Goal: Check status: Check status

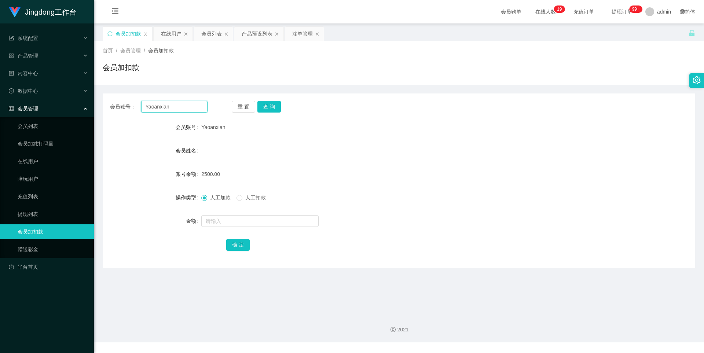
click at [183, 106] on input "Yaoanxian" at bounding box center [174, 107] width 66 height 12
click at [267, 108] on button "查 询" at bounding box center [268, 107] width 23 height 12
click at [226, 217] on input "text" at bounding box center [259, 221] width 117 height 12
type input "3000"
click at [237, 243] on button "确 定" at bounding box center [237, 245] width 23 height 12
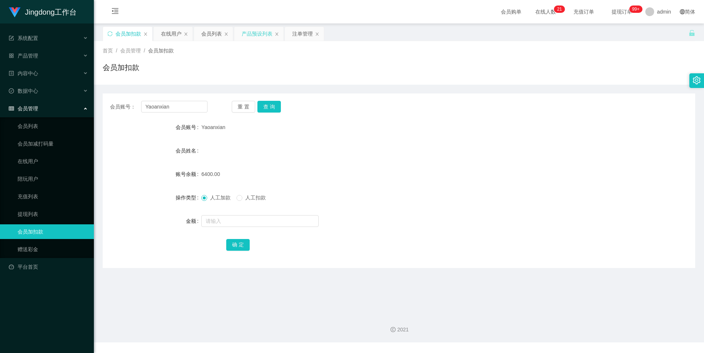
click at [267, 37] on div "产品预设列表" at bounding box center [257, 34] width 31 height 14
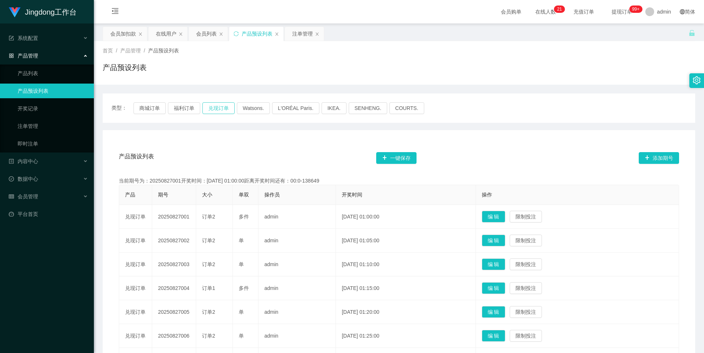
click at [225, 109] on button "兑现订单" at bounding box center [218, 108] width 32 height 12
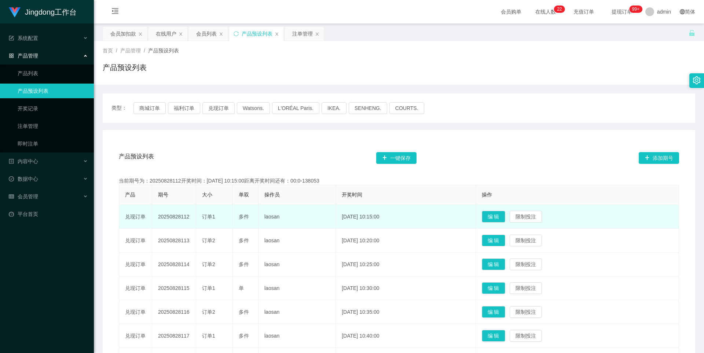
click at [174, 218] on td "20250828112" at bounding box center [174, 217] width 44 height 24
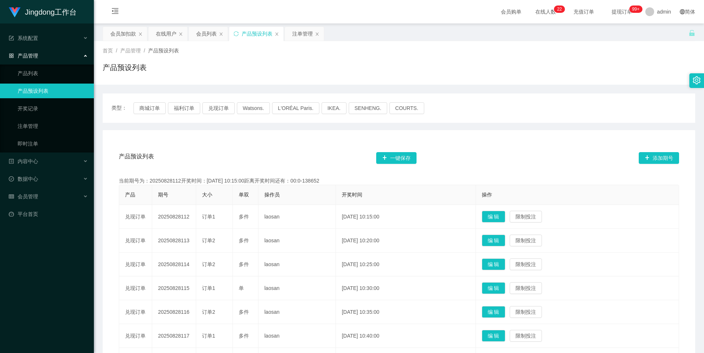
copy td "20250828112"
click at [297, 32] on div "注单管理" at bounding box center [302, 34] width 21 height 14
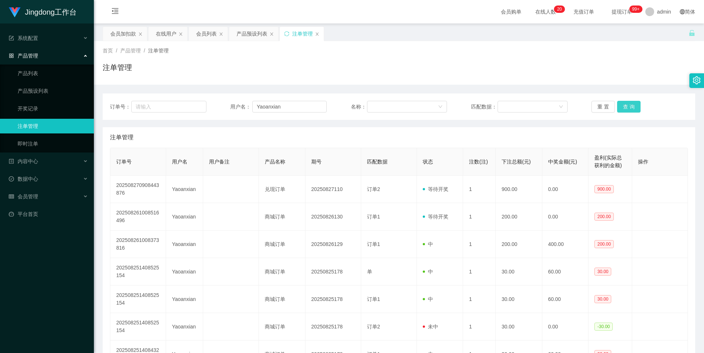
click at [626, 107] on button "查 询" at bounding box center [628, 107] width 23 height 12
click at [627, 106] on button "查 询" at bounding box center [628, 107] width 23 height 12
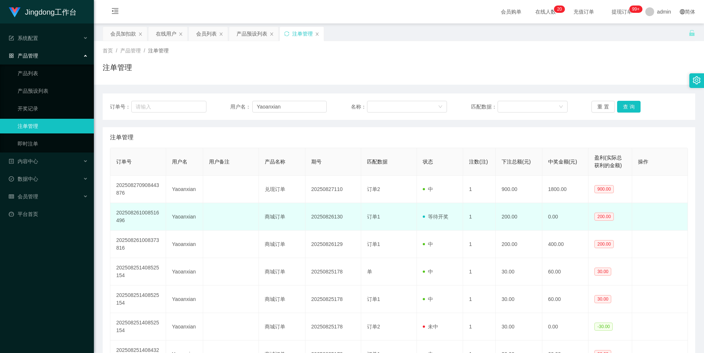
click at [451, 217] on td "等待开奖" at bounding box center [440, 217] width 47 height 28
click at [435, 216] on span "等待开奖" at bounding box center [436, 217] width 26 height 6
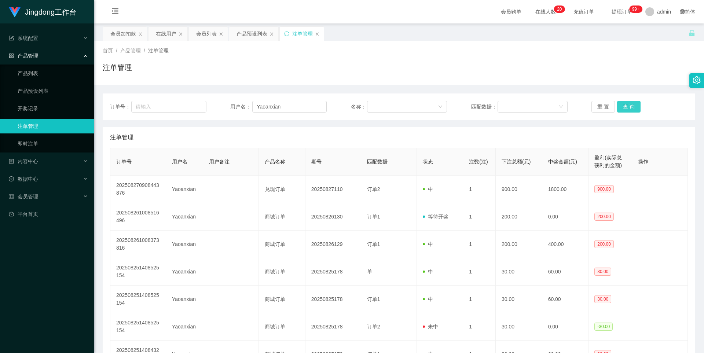
click at [630, 105] on button "查 询" at bounding box center [628, 107] width 23 height 12
click at [630, 105] on div "重 置 查 询" at bounding box center [639, 107] width 96 height 12
click at [630, 105] on button "查 询" at bounding box center [628, 107] width 23 height 12
drag, startPoint x: 630, startPoint y: 105, endPoint x: 622, endPoint y: 111, distance: 10.1
click at [630, 105] on div "重 置 查 询" at bounding box center [639, 107] width 96 height 12
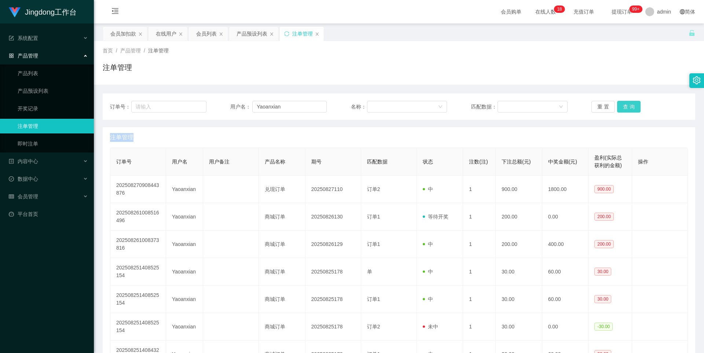
click at [630, 104] on button "查 询" at bounding box center [628, 107] width 23 height 12
click at [625, 108] on button "查 询" at bounding box center [628, 107] width 23 height 12
click at [625, 108] on div "重 置 查 询" at bounding box center [639, 107] width 96 height 12
click at [626, 108] on button "查 询" at bounding box center [628, 107] width 23 height 12
click at [629, 107] on div "重 置 查 询" at bounding box center [639, 107] width 96 height 12
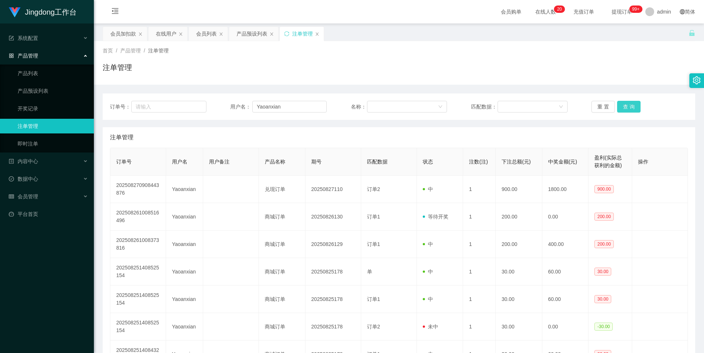
click at [632, 109] on button "查 询" at bounding box center [628, 107] width 23 height 12
click at [629, 106] on button "查 询" at bounding box center [628, 107] width 23 height 12
click at [629, 106] on div "重 置 查 询" at bounding box center [639, 107] width 96 height 12
click at [629, 106] on button "查 询" at bounding box center [628, 107] width 23 height 12
click at [259, 34] on div "产品预设列表" at bounding box center [252, 34] width 31 height 14
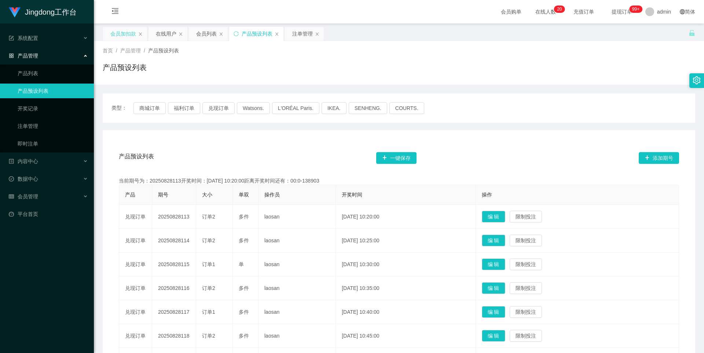
click at [126, 35] on div "会员加扣款" at bounding box center [123, 34] width 26 height 14
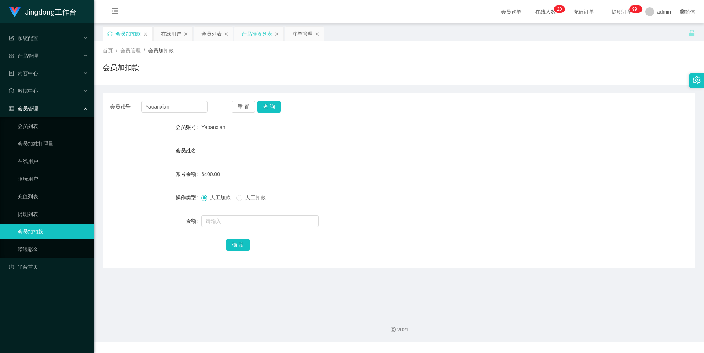
click at [256, 38] on div "产品预设列表" at bounding box center [257, 34] width 31 height 14
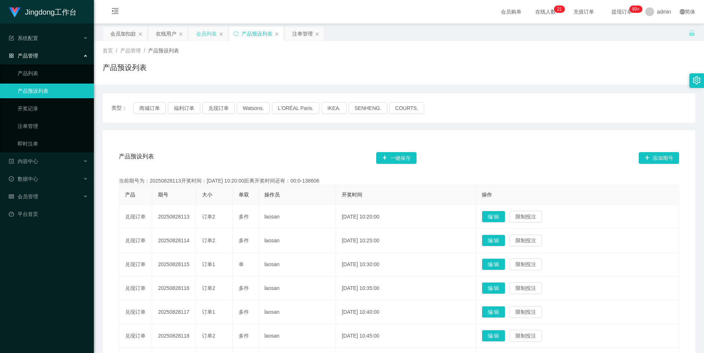
click at [202, 38] on div "会员列表" at bounding box center [206, 34] width 21 height 14
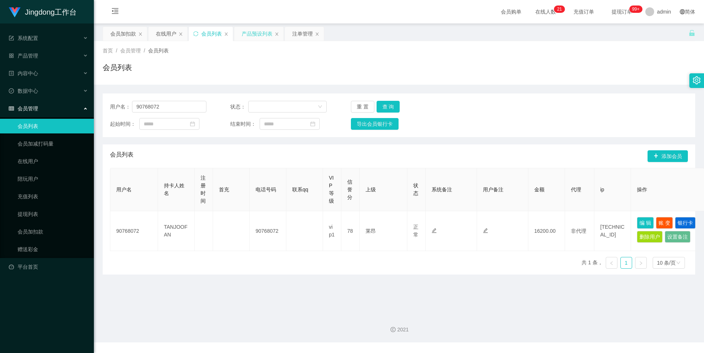
click at [263, 37] on div "产品预设列表" at bounding box center [257, 34] width 31 height 14
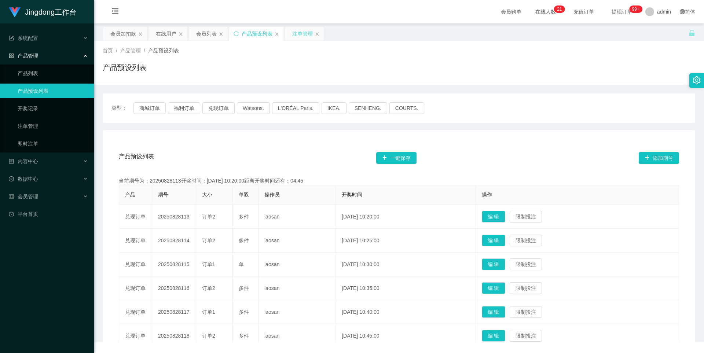
click at [300, 34] on div "注单管理" at bounding box center [302, 34] width 21 height 14
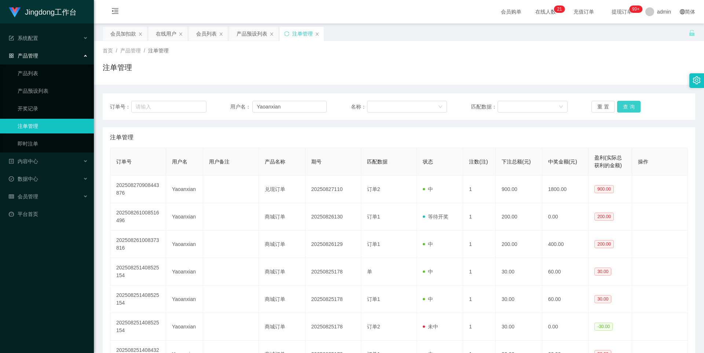
click at [629, 105] on button "查 询" at bounding box center [628, 107] width 23 height 12
click at [628, 103] on button "查 询" at bounding box center [628, 107] width 23 height 12
click at [628, 106] on div "重 置 查 询" at bounding box center [639, 107] width 96 height 12
click at [628, 106] on button "查 询" at bounding box center [628, 107] width 23 height 12
click at [628, 106] on div "重 置 查 询" at bounding box center [639, 107] width 96 height 12
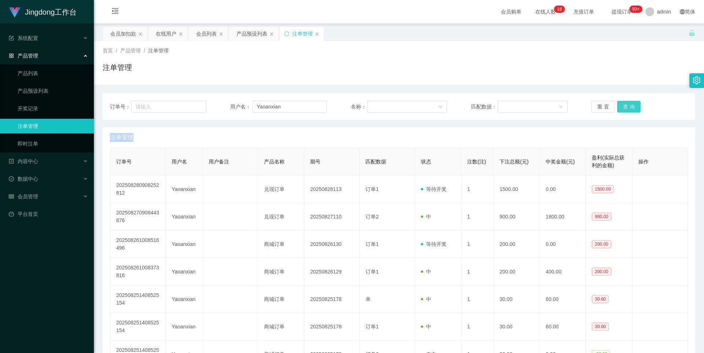
click at [628, 106] on button "查 询" at bounding box center [628, 107] width 23 height 12
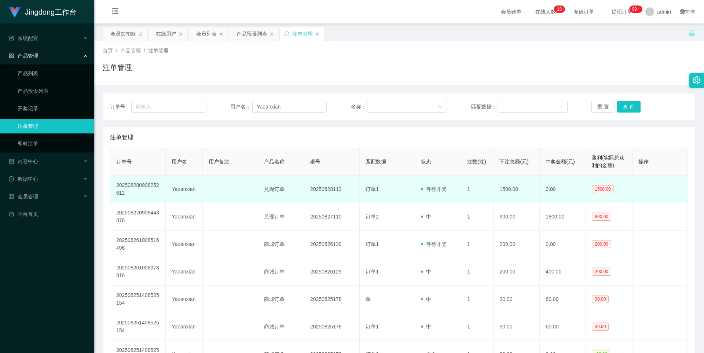
click at [416, 197] on td "等待开奖" at bounding box center [438, 190] width 46 height 28
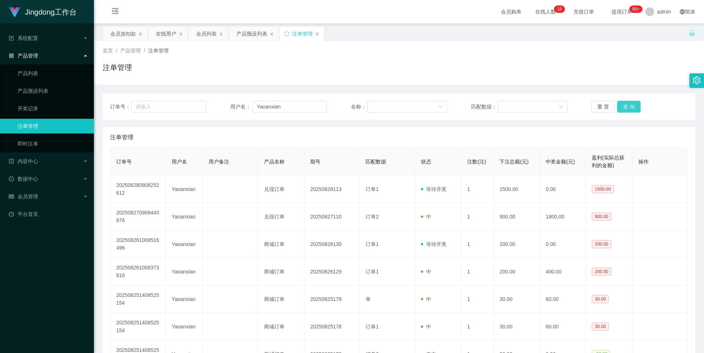
click at [621, 106] on button "查 询" at bounding box center [628, 107] width 23 height 12
click at [623, 106] on button "查 询" at bounding box center [628, 107] width 23 height 12
click at [169, 39] on div "在线用户" at bounding box center [166, 34] width 21 height 14
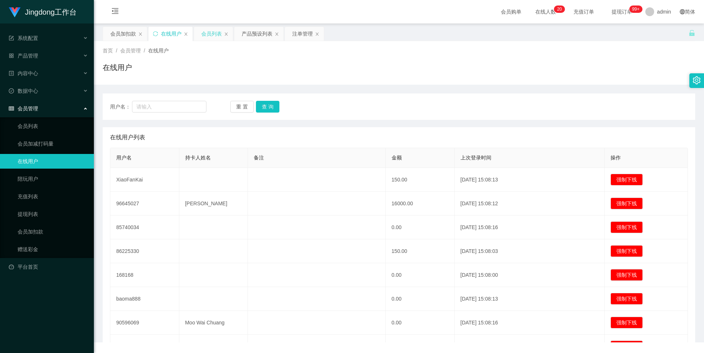
click at [212, 37] on div "会员列表" at bounding box center [211, 34] width 21 height 14
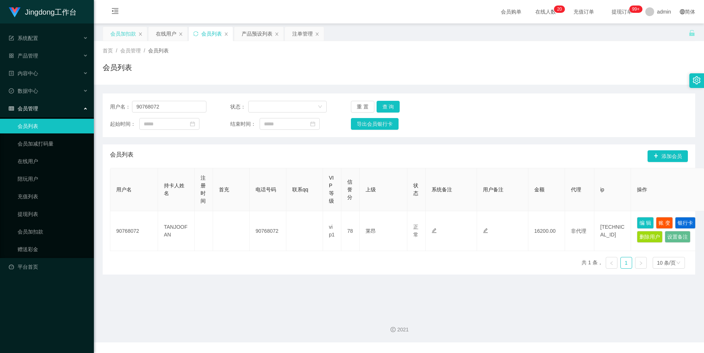
click at [111, 31] on div "会员加扣款" at bounding box center [123, 34] width 26 height 14
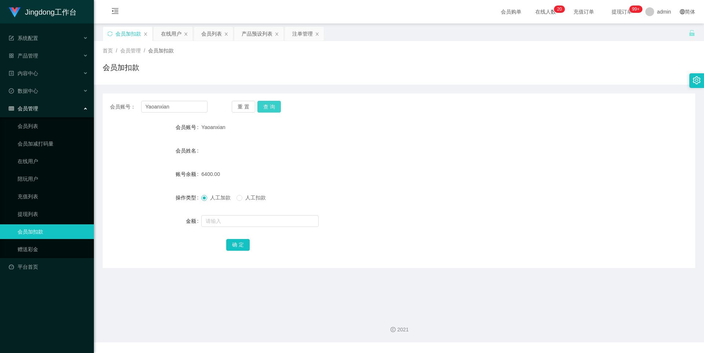
click at [272, 105] on button "查 询" at bounding box center [268, 107] width 23 height 12
